Goal: Check status

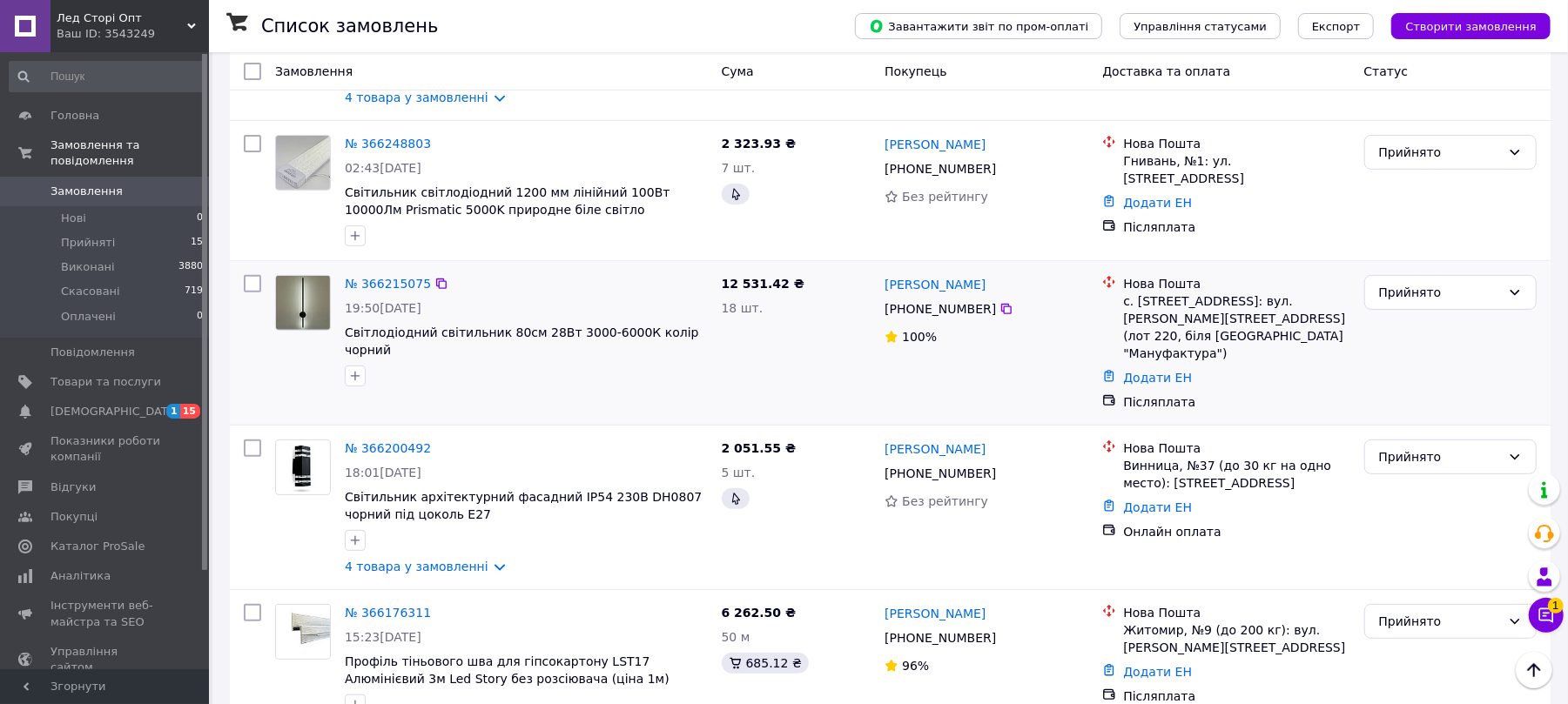
scroll to position [580, 0]
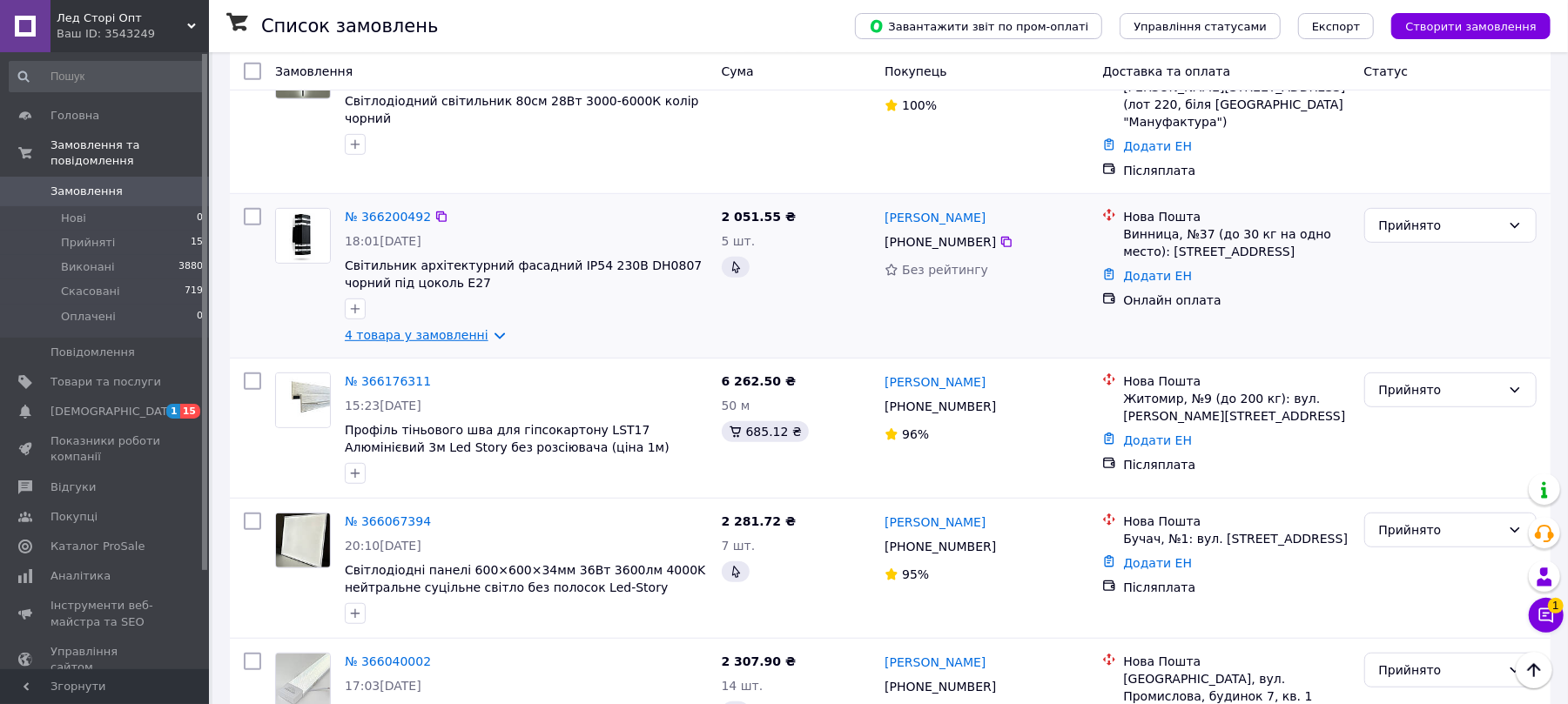
click at [394, 328] on link "4 товара у замовленні" at bounding box center [416, 335] width 144 height 14
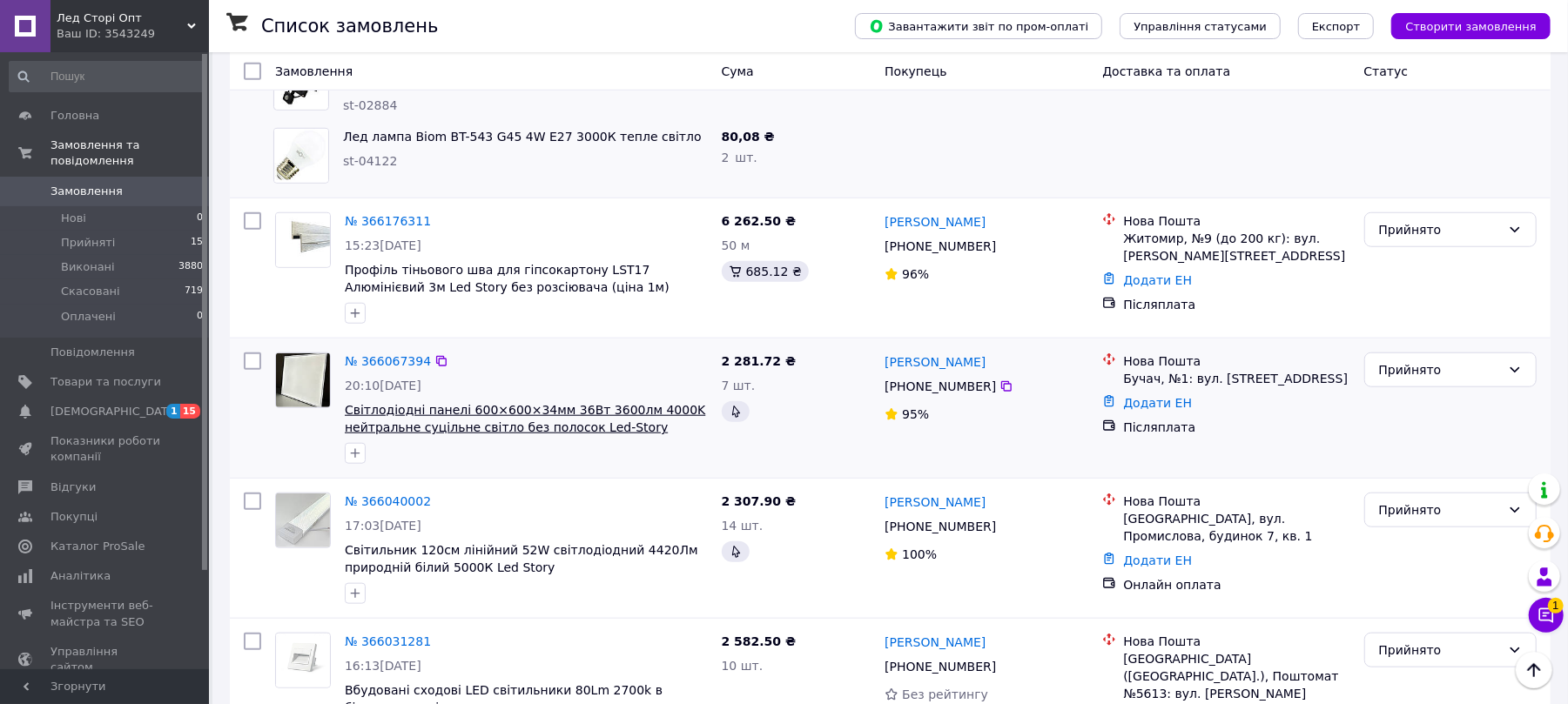
scroll to position [928, 0]
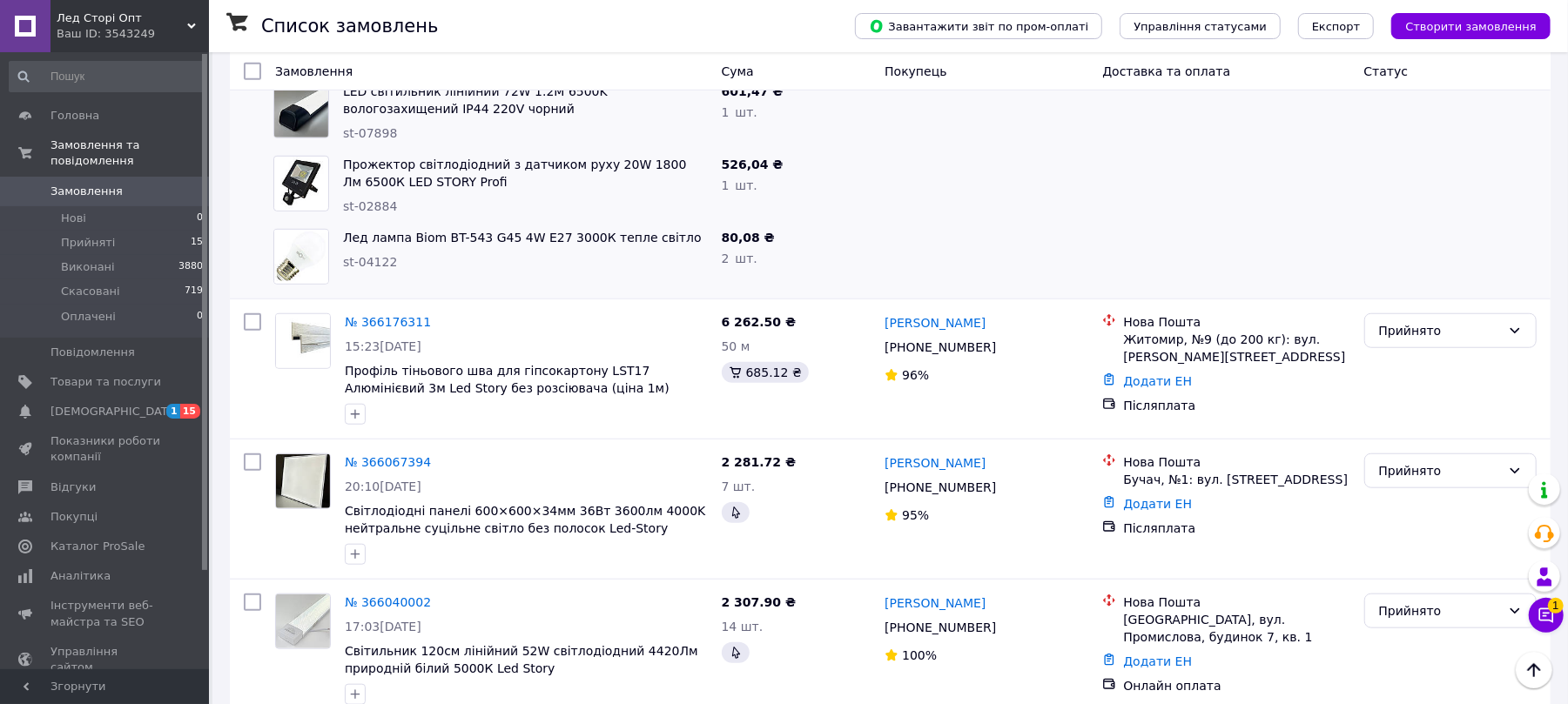
click at [1182, 222] on div at bounding box center [1225, 256] width 261 height 69
click at [1230, 222] on div at bounding box center [1225, 256] width 261 height 69
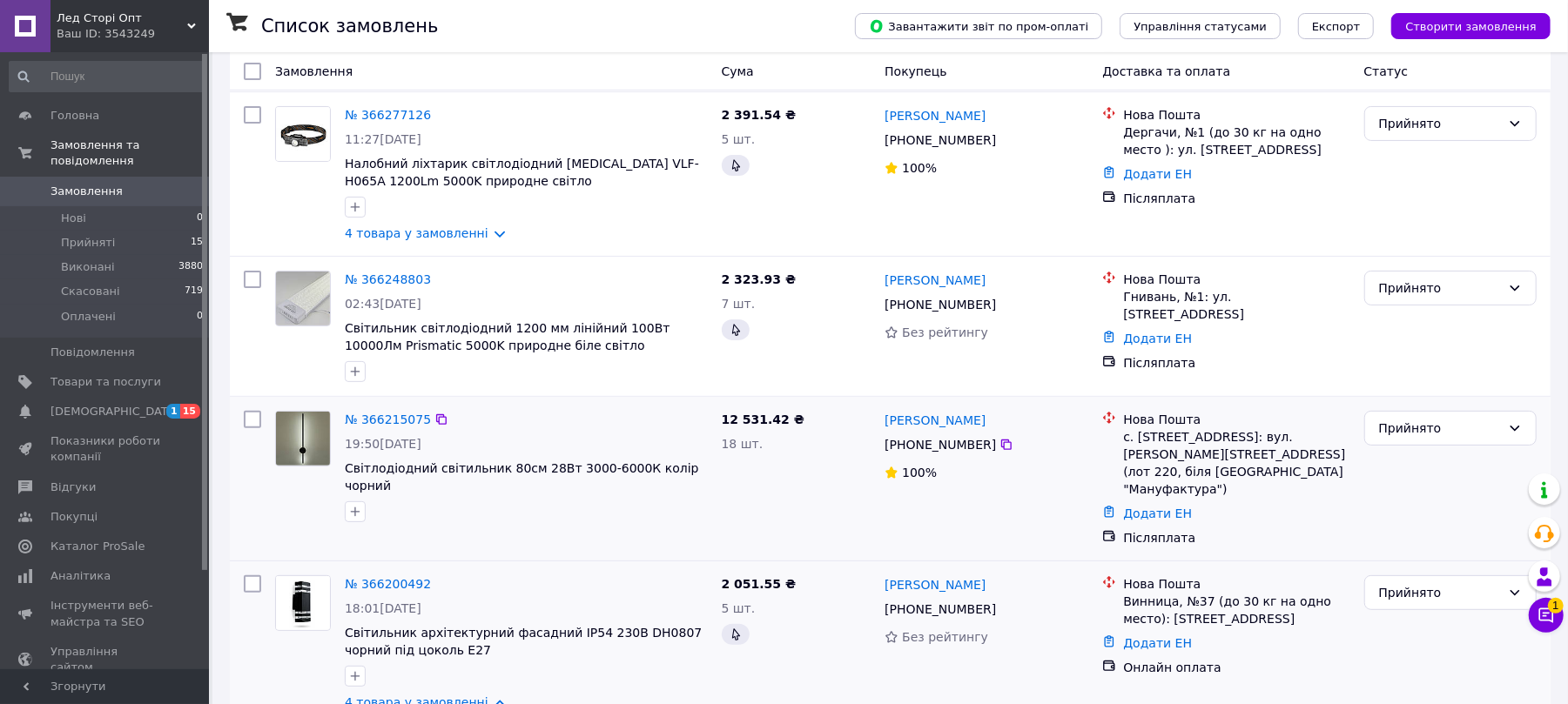
scroll to position [231, 0]
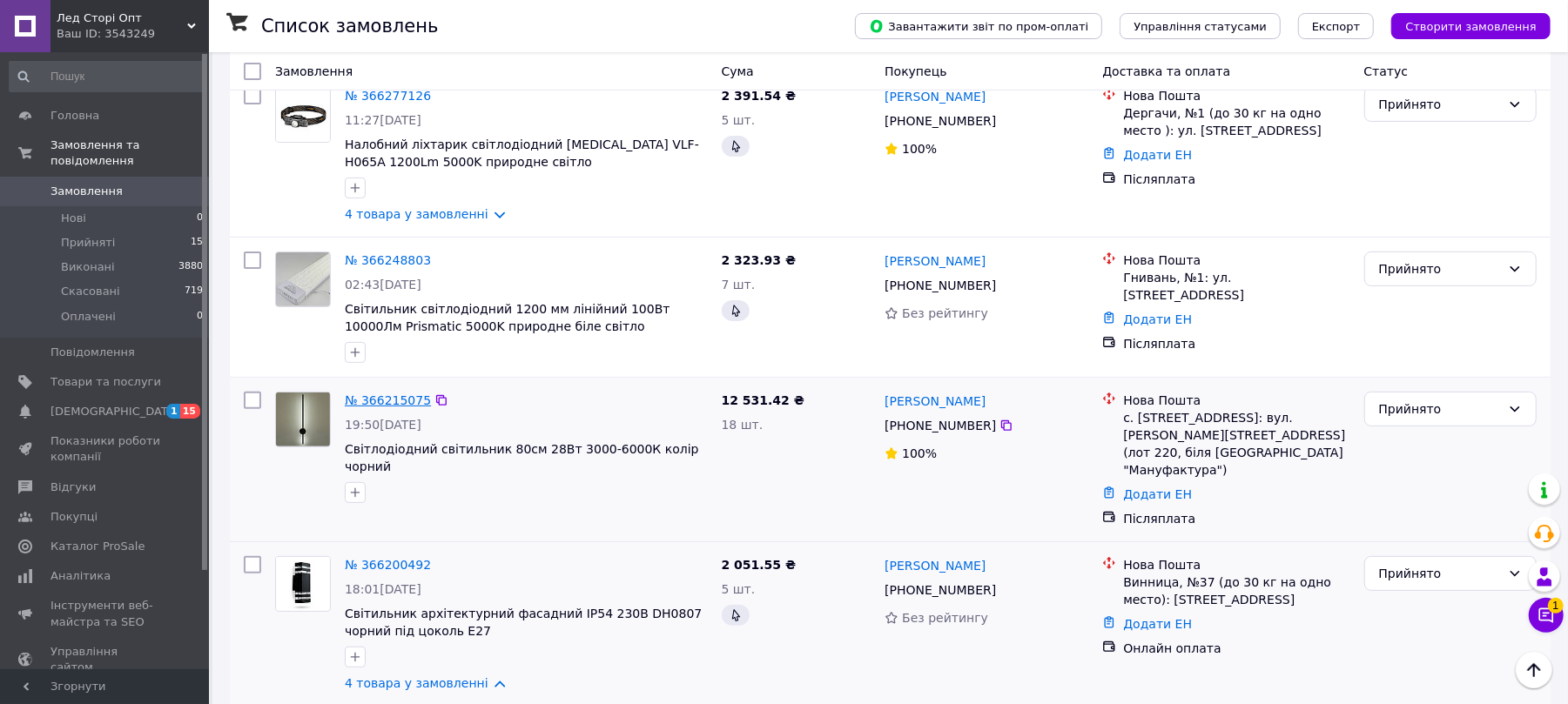
click at [385, 402] on link "№ 366215075" at bounding box center [387, 401] width 86 height 14
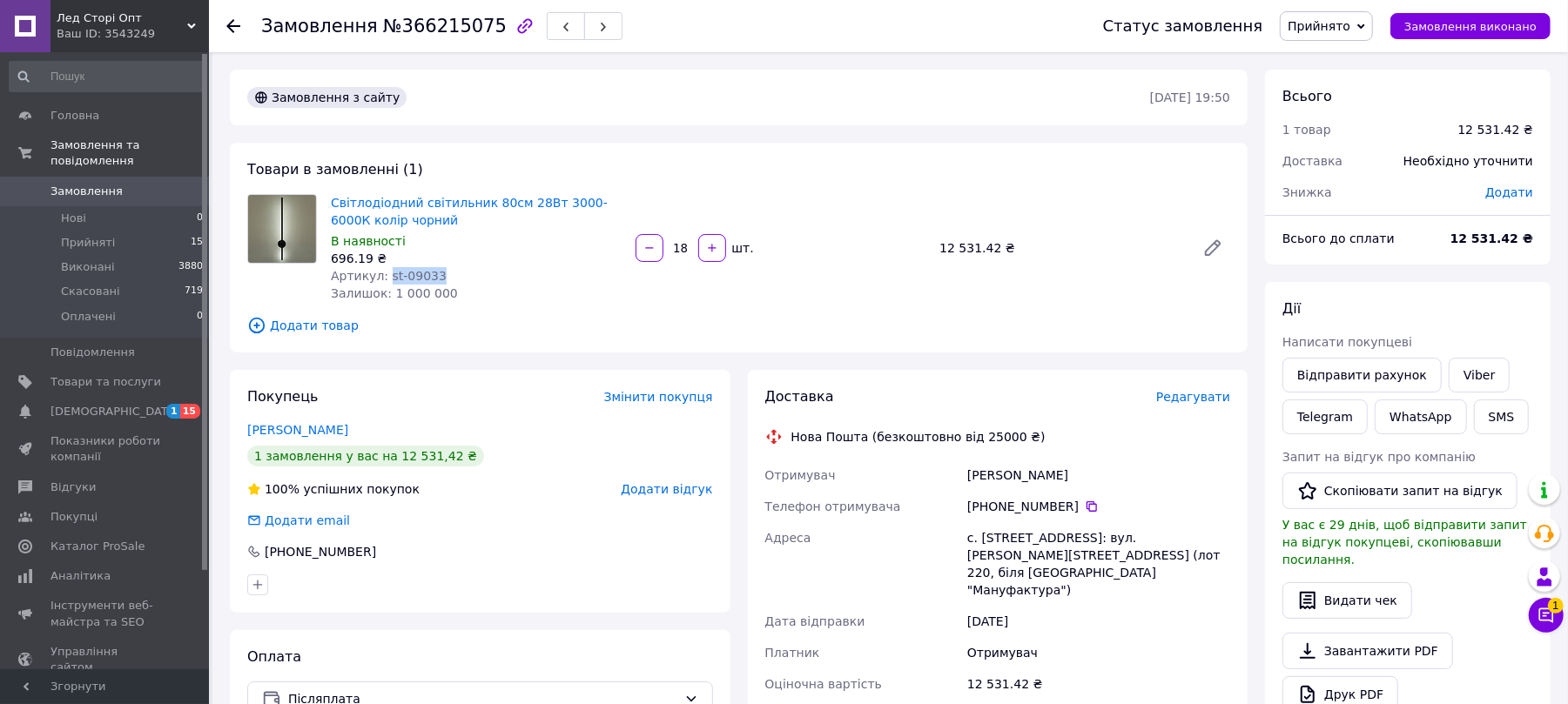
drag, startPoint x: 429, startPoint y: 274, endPoint x: 381, endPoint y: 272, distance: 48.0
click at [381, 272] on span "Артикул: st-09033" at bounding box center [388, 276] width 116 height 14
copy span "st-09033"
